Goal: Task Accomplishment & Management: Use online tool/utility

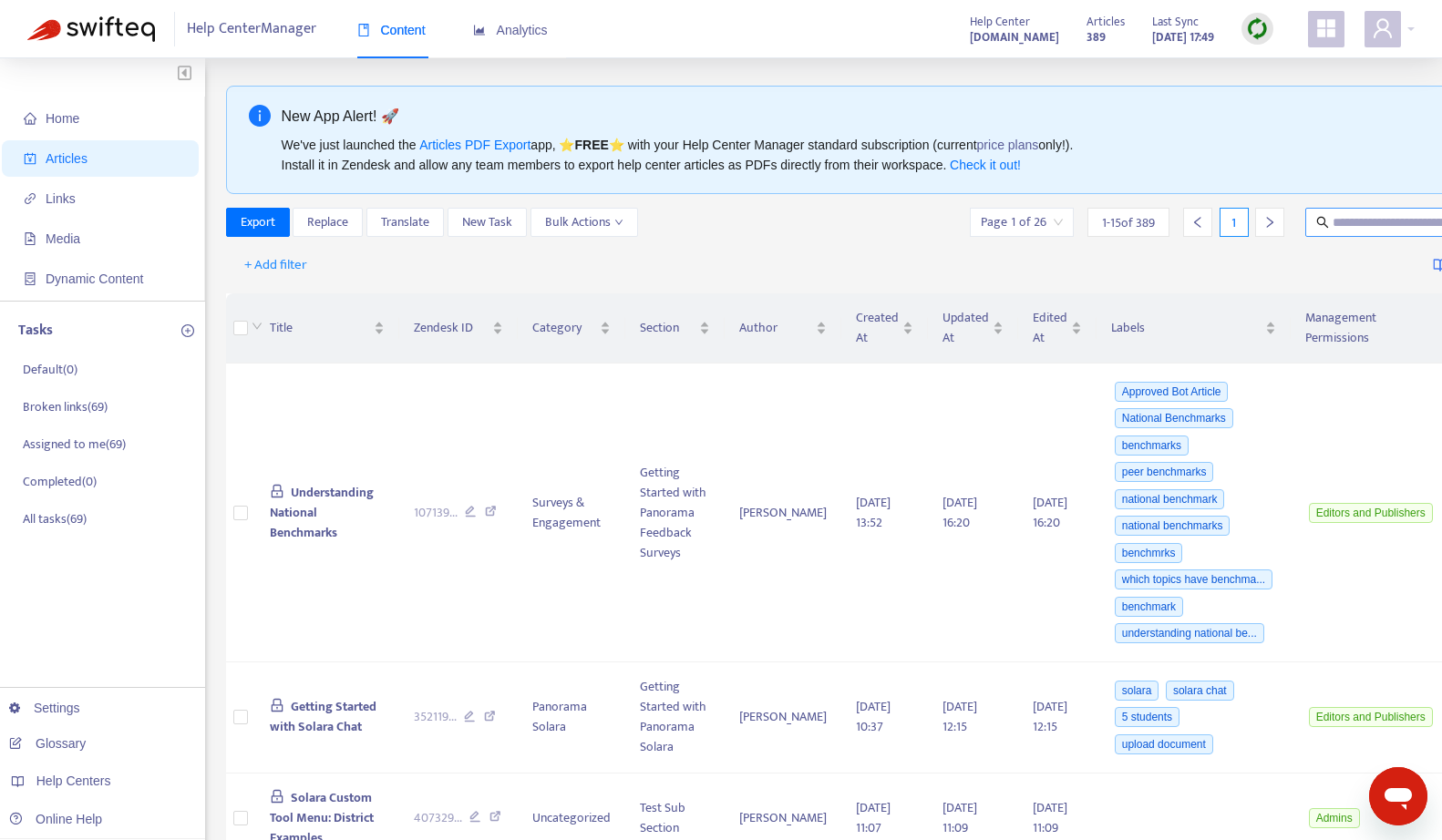
click at [1350, 221] on input "text" at bounding box center [1419, 222] width 175 height 20
click at [278, 260] on span "+ Add filter" at bounding box center [275, 265] width 63 height 22
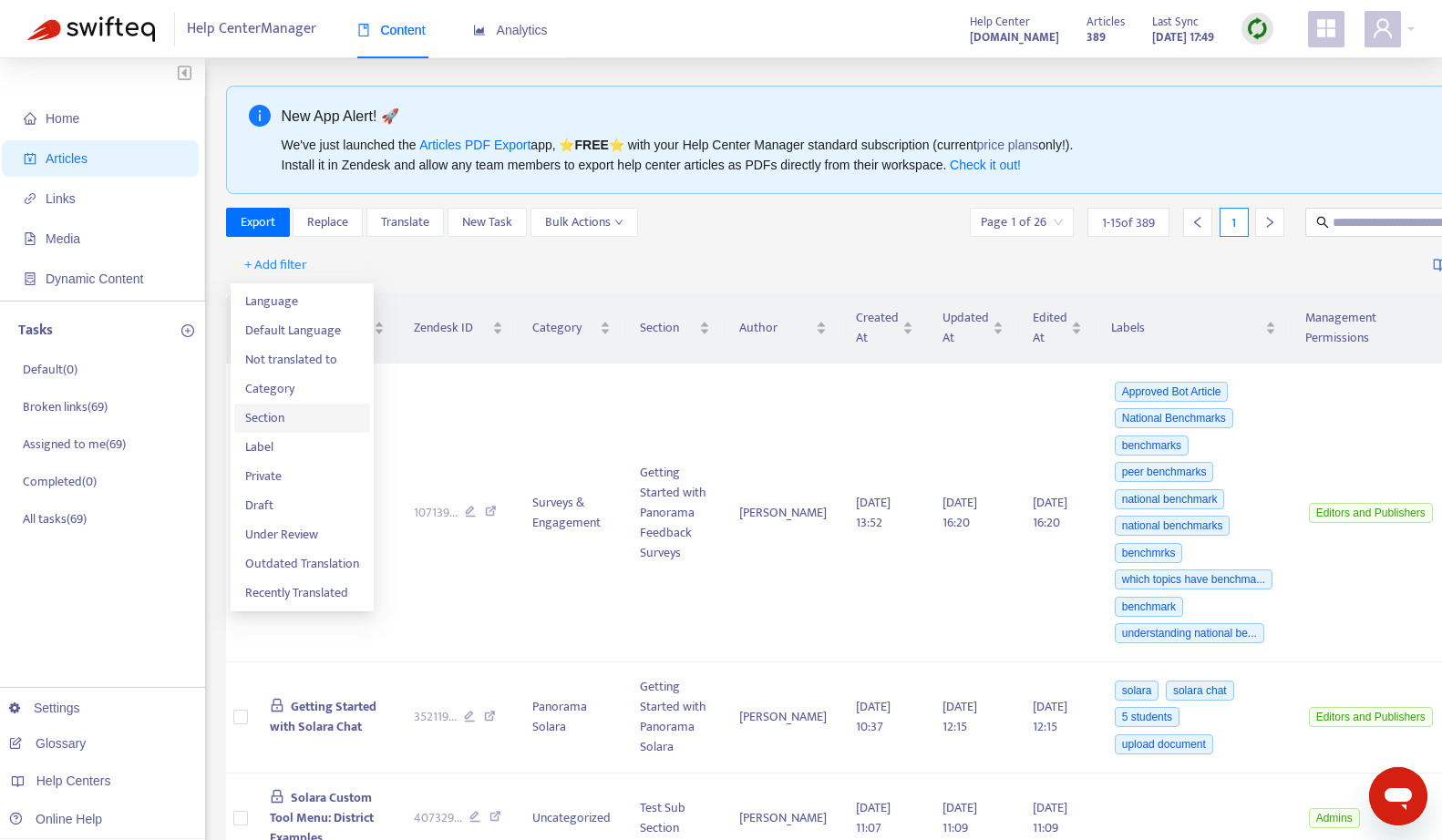
click at [303, 426] on span "Section" at bounding box center [302, 418] width 114 height 20
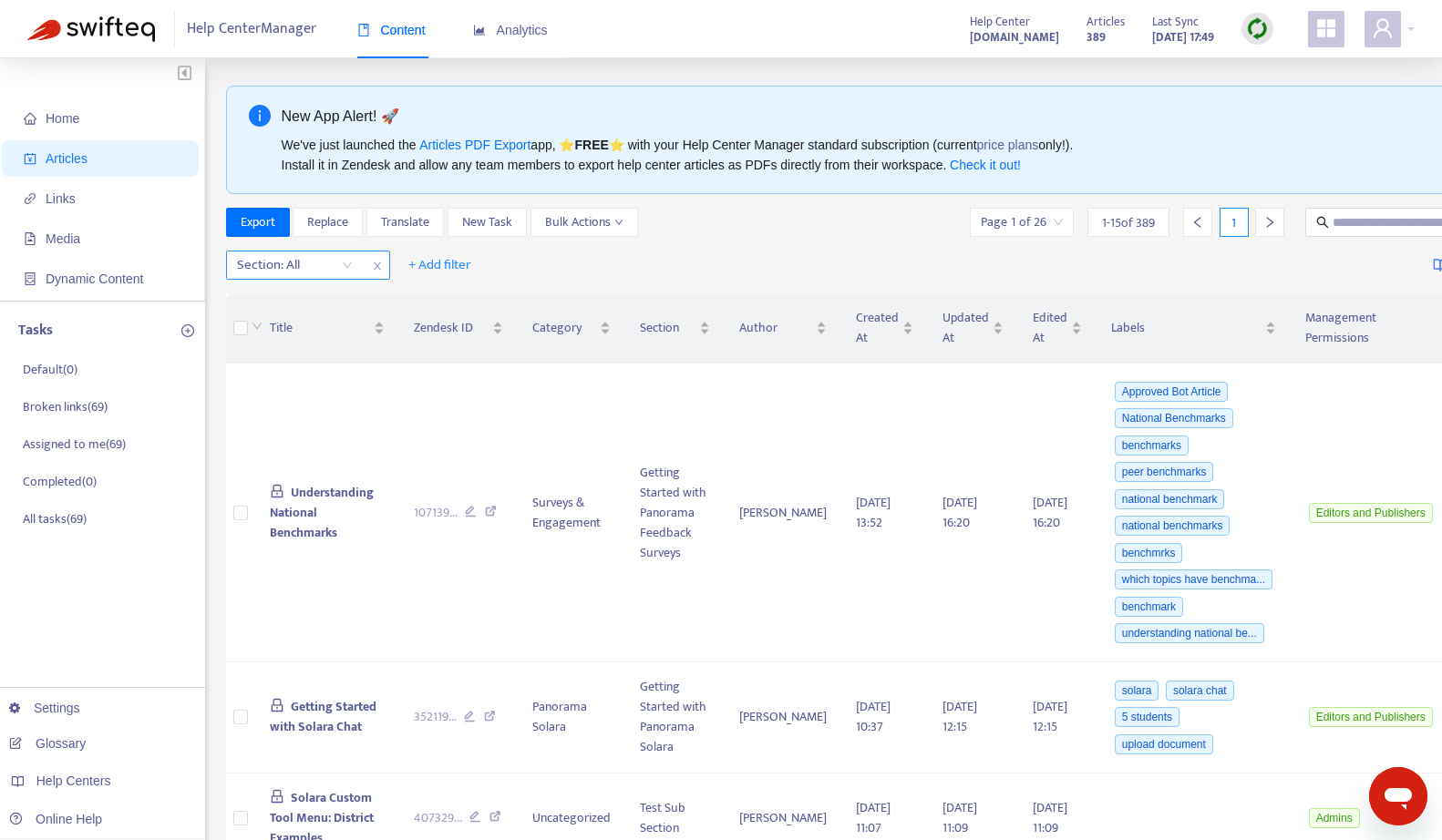
click at [265, 265] on div at bounding box center [286, 265] width 110 height 22
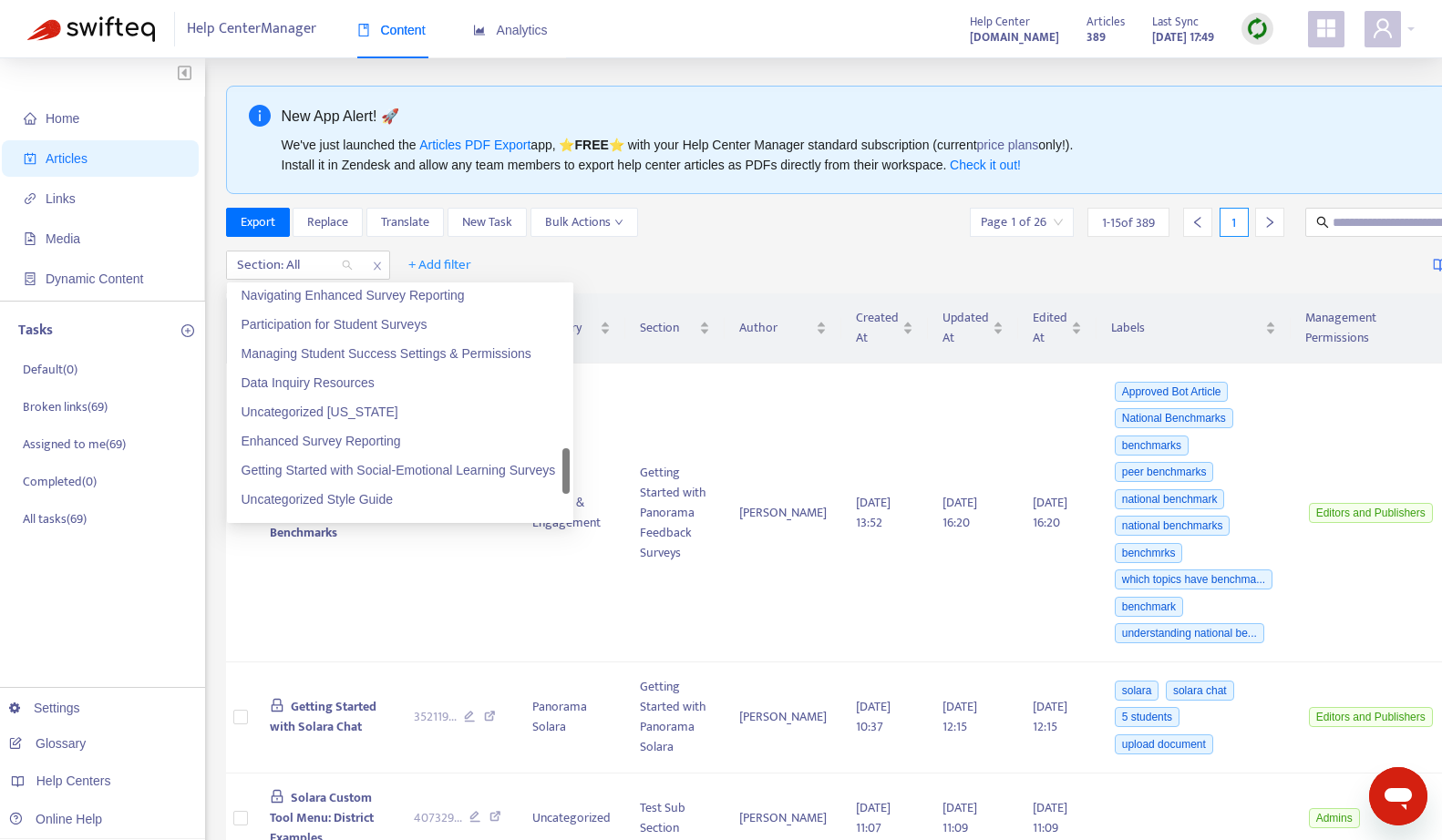
scroll to position [1037, 0]
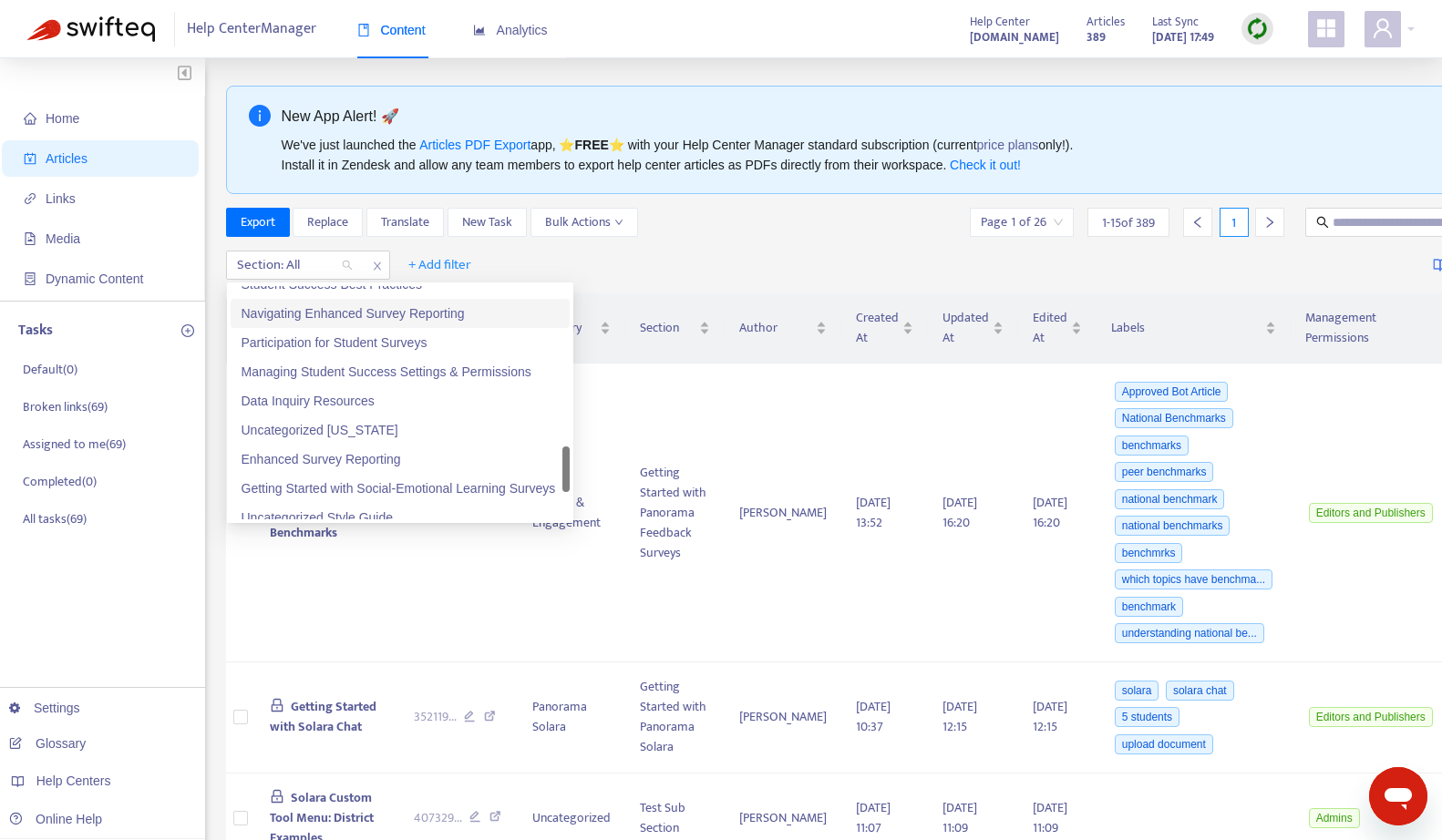
click at [358, 311] on div "Navigating Enhanced Survey Reporting" at bounding box center [400, 313] width 317 height 20
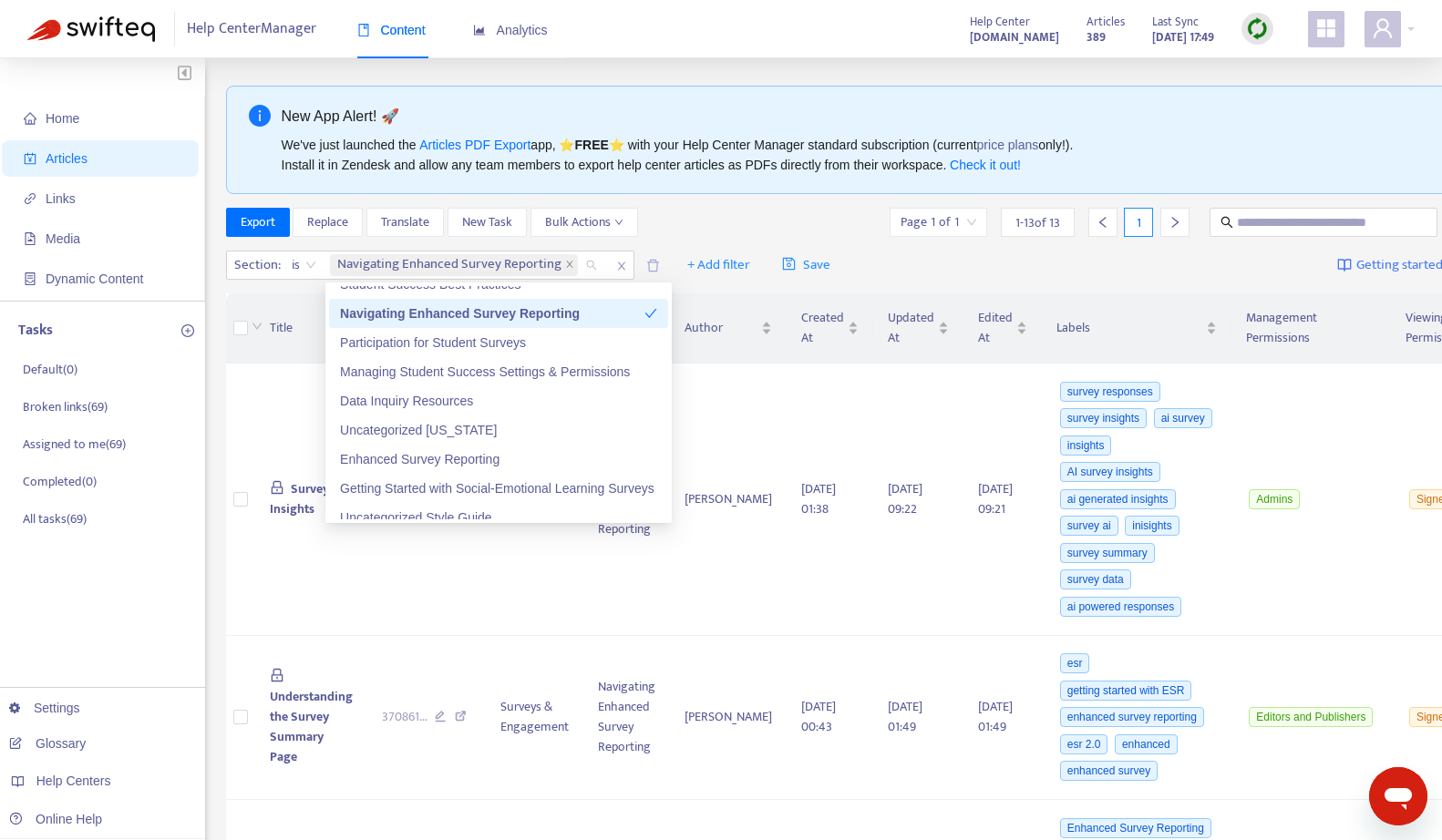
click at [812, 217] on div "Export Replace Translate New Task Bulk Actions Page 1 of 1 1 - 13 of 13 1" at bounding box center [872, 222] width 1292 height 29
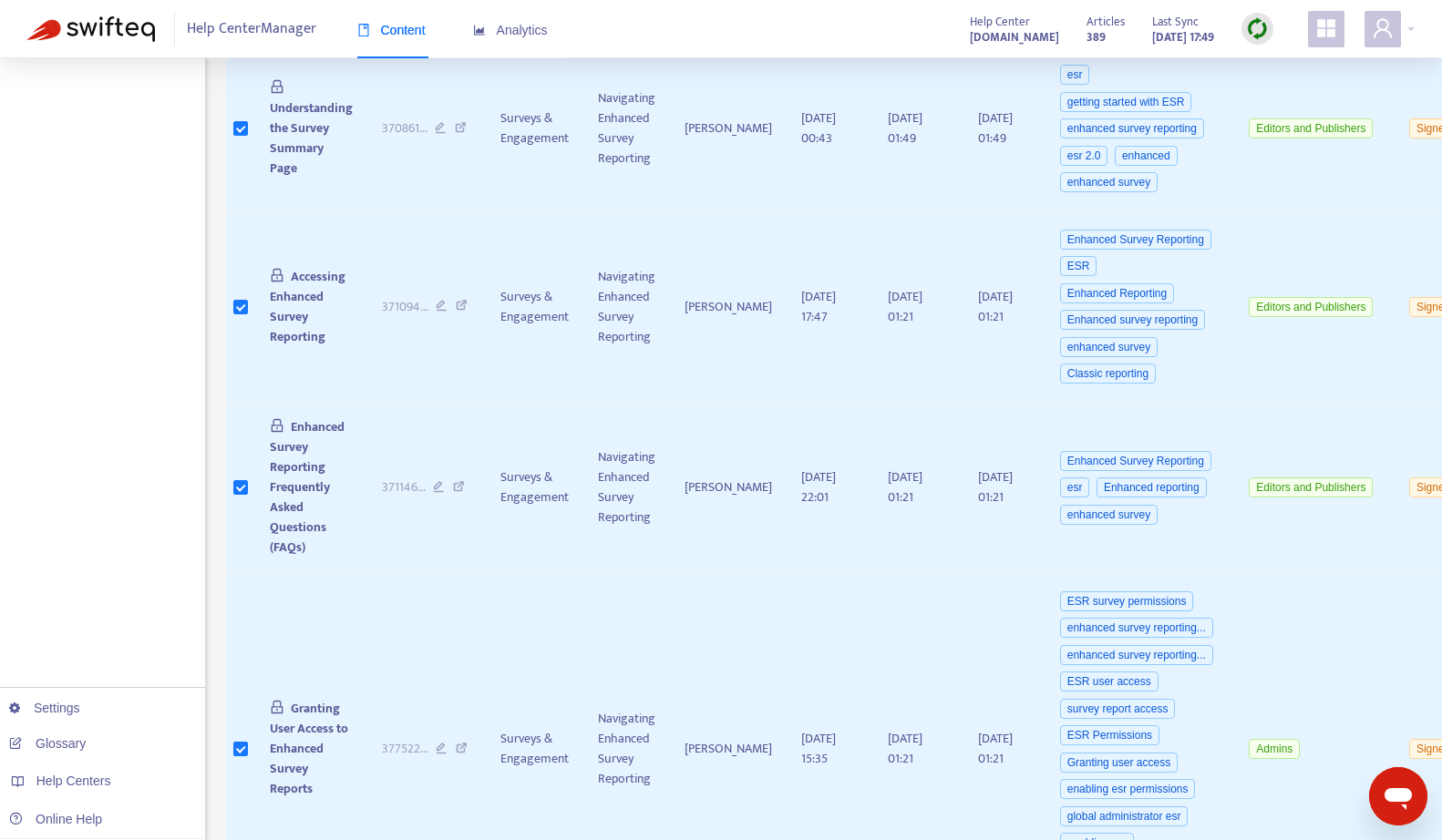
scroll to position [0, 0]
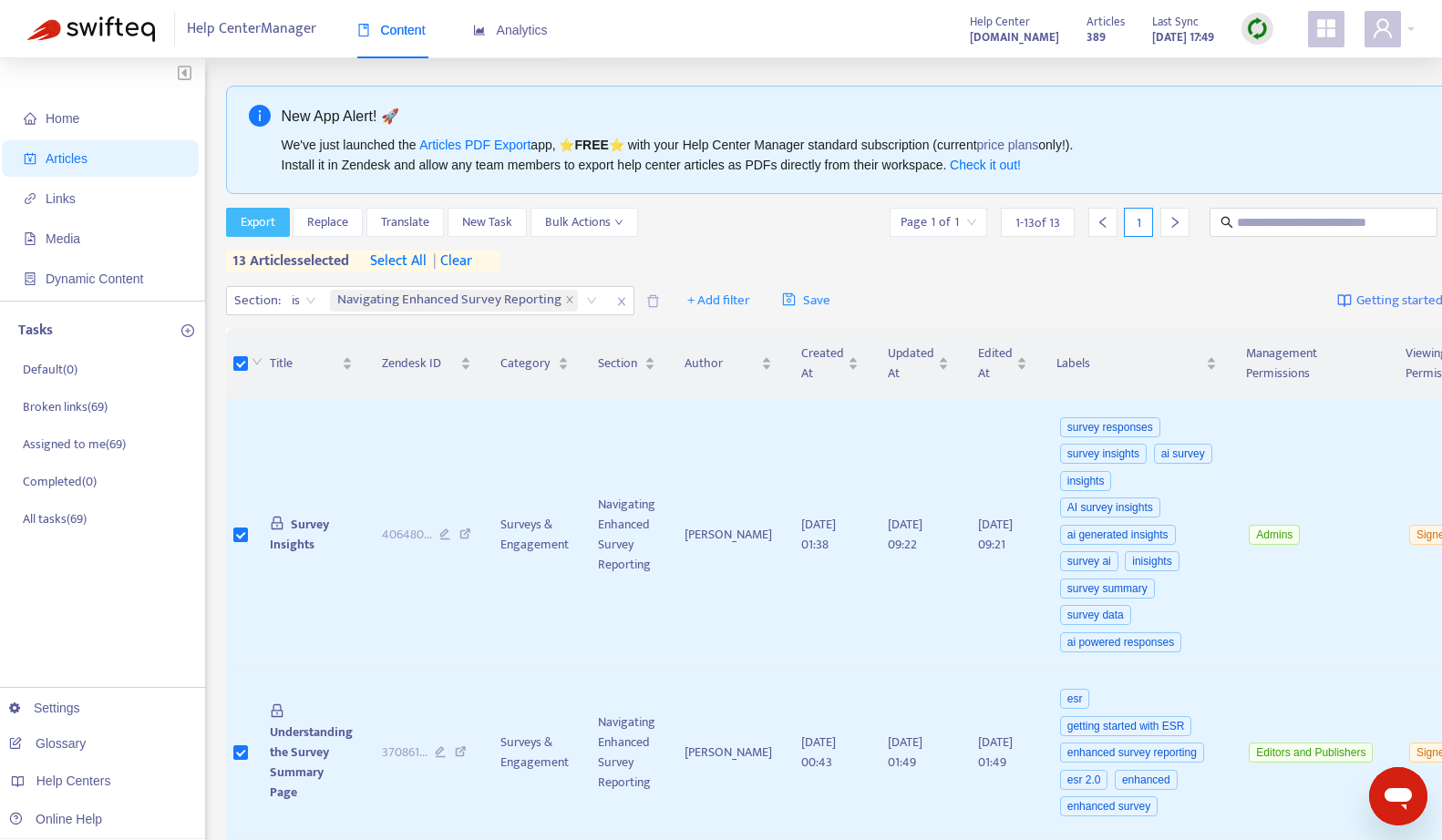
click at [262, 219] on span "Export" at bounding box center [258, 222] width 35 height 20
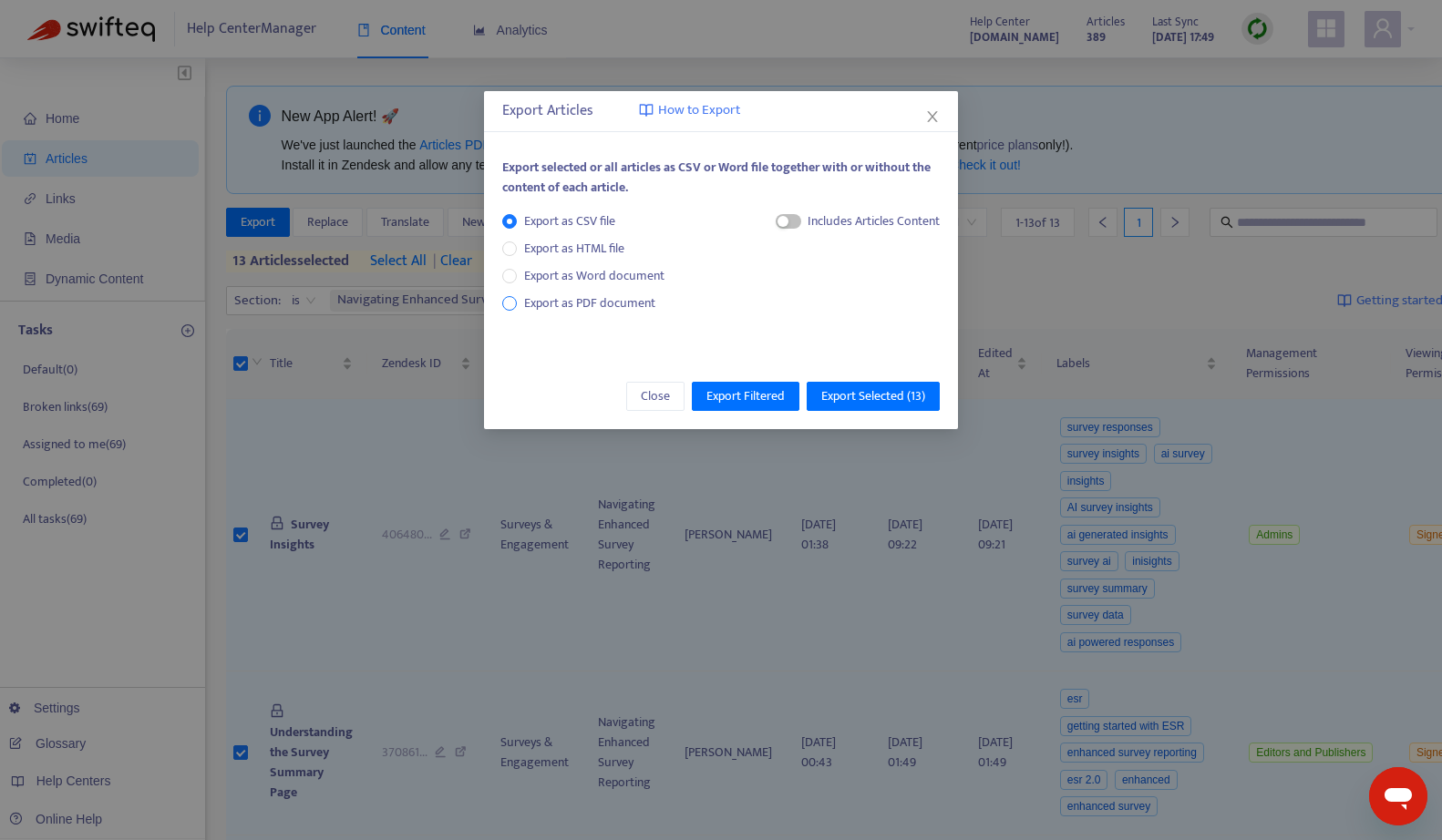
click at [621, 303] on span "Export as PDF document" at bounding box center [589, 303] width 131 height 21
click at [770, 218] on span "button" at bounding box center [771, 221] width 26 height 15
click at [911, 382] on button "Export Selected ( 13 )" at bounding box center [873, 396] width 133 height 29
click at [912, 388] on span "Export Selected ( 13 )" at bounding box center [873, 396] width 104 height 20
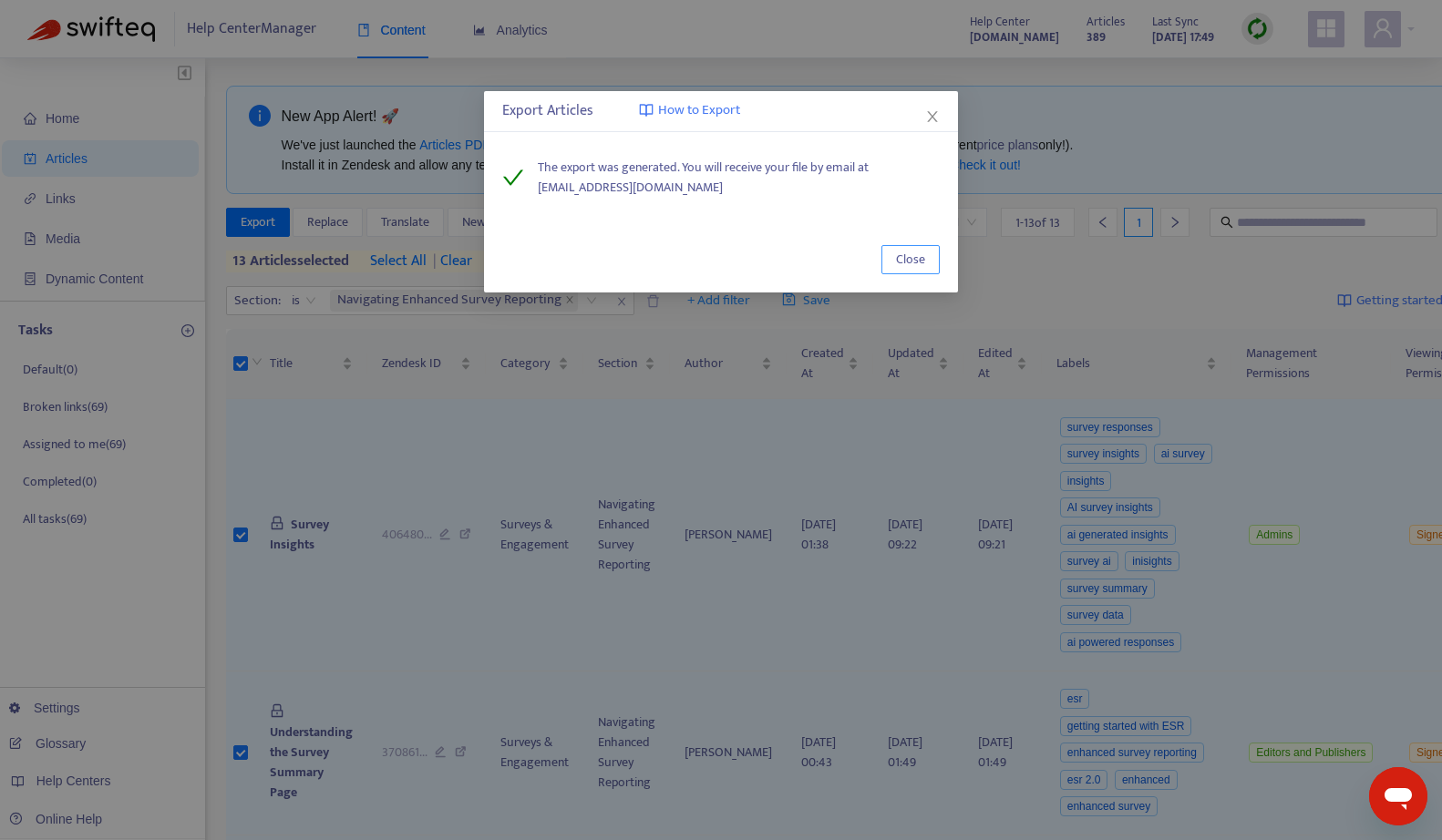
click at [919, 258] on span "Close" at bounding box center [910, 260] width 29 height 20
